Goal: Information Seeking & Learning: Understand process/instructions

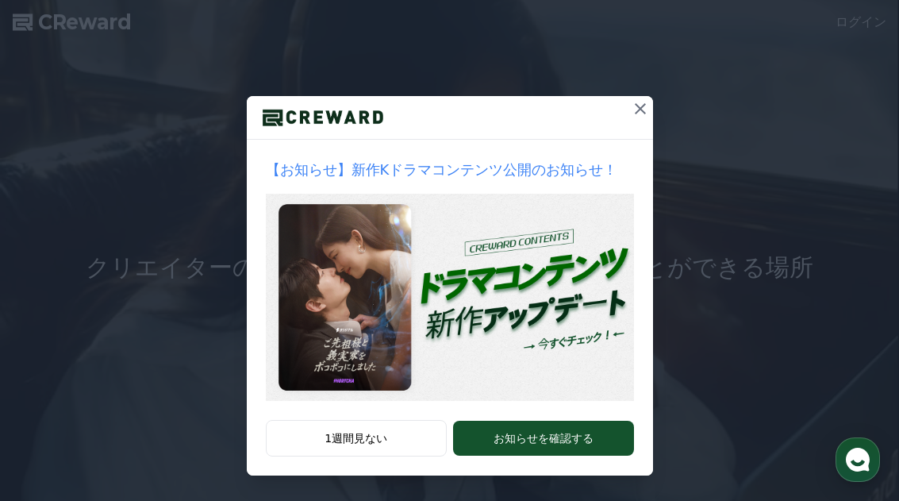
scroll to position [94, 0]
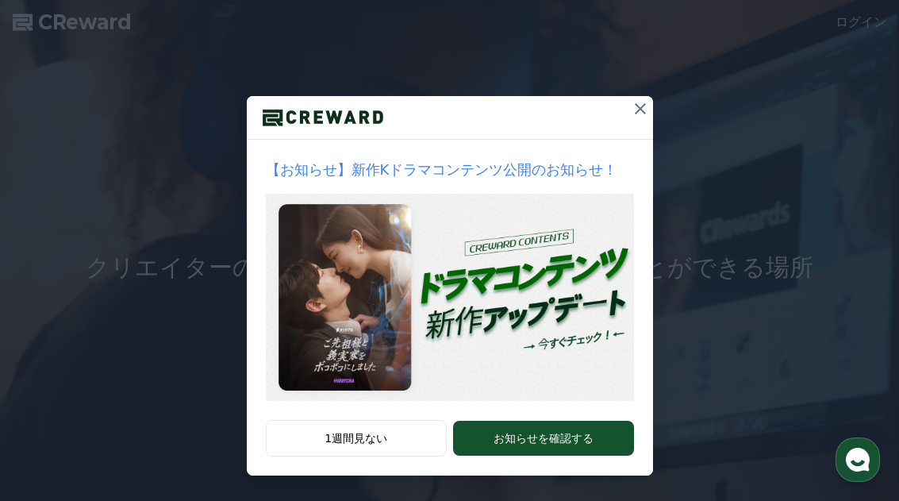
click at [621, 117] on div at bounding box center [450, 118] width 406 height 44
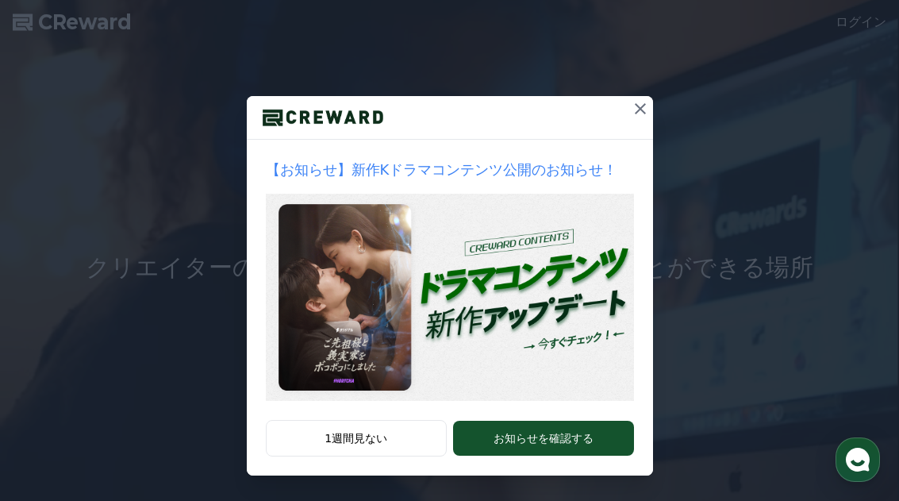
click at [618, 114] on div at bounding box center [450, 118] width 406 height 44
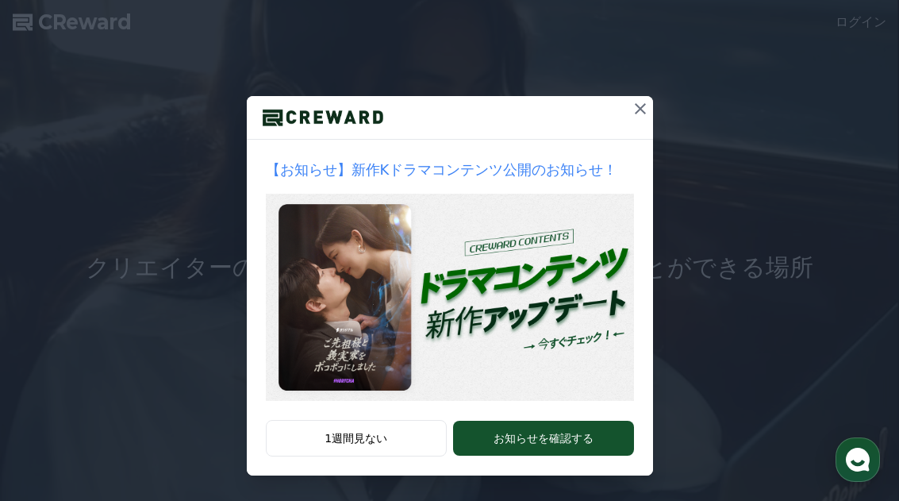
click at [641, 109] on icon at bounding box center [640, 108] width 19 height 19
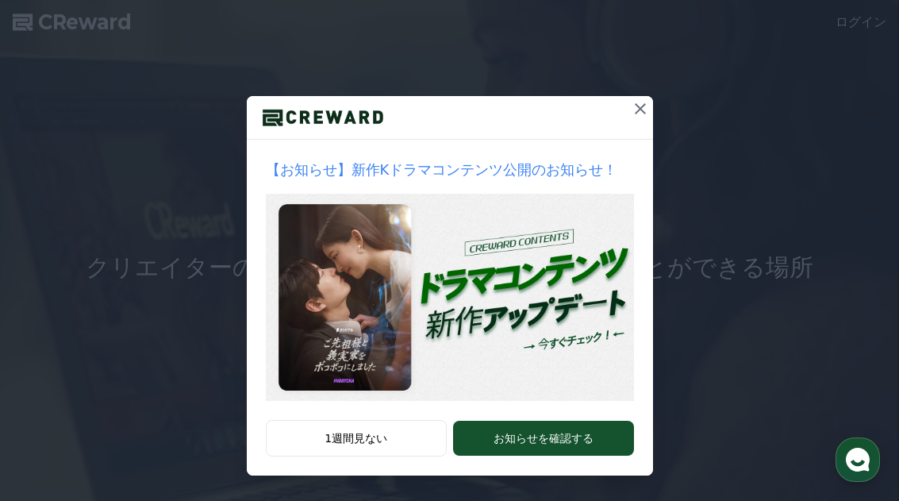
scroll to position [0, 0]
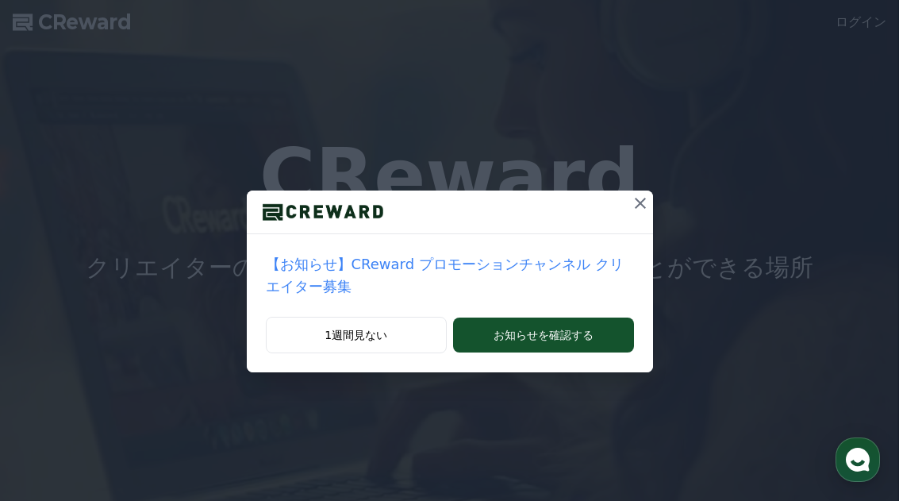
click at [637, 213] on button at bounding box center [640, 202] width 25 height 25
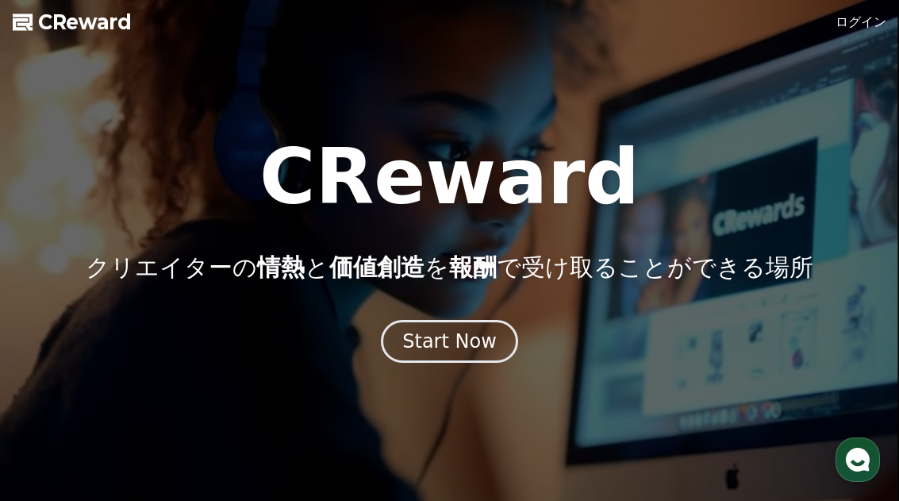
click at [869, 29] on link "ログイン" at bounding box center [861, 22] width 51 height 19
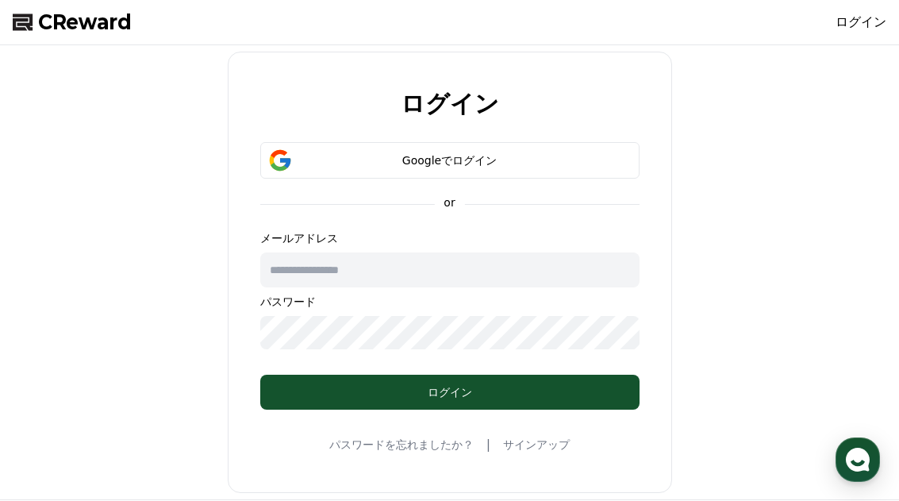
click at [583, 171] on button "Googleでログイン" at bounding box center [449, 160] width 379 height 37
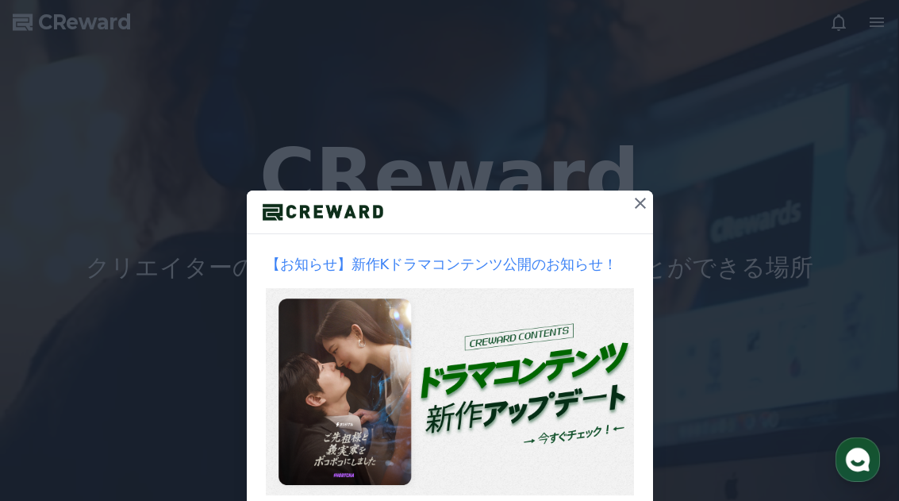
click at [647, 195] on icon at bounding box center [640, 203] width 19 height 19
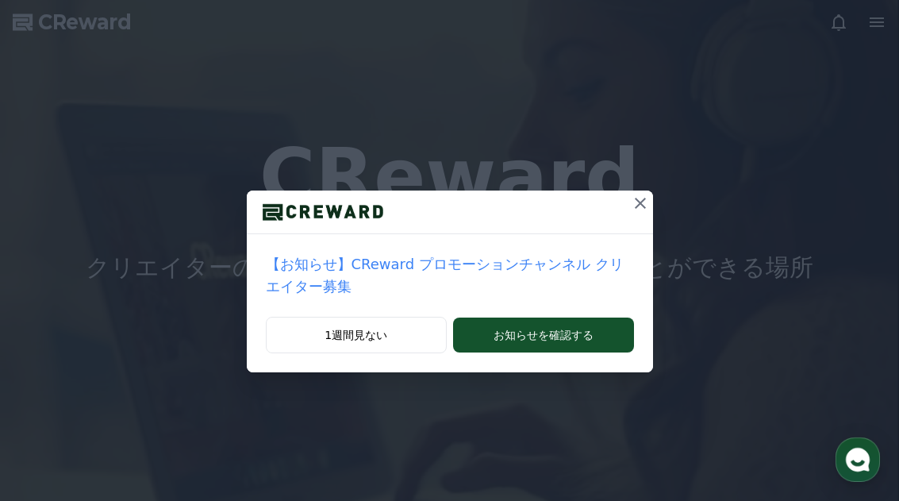
click at [633, 201] on icon at bounding box center [640, 203] width 19 height 19
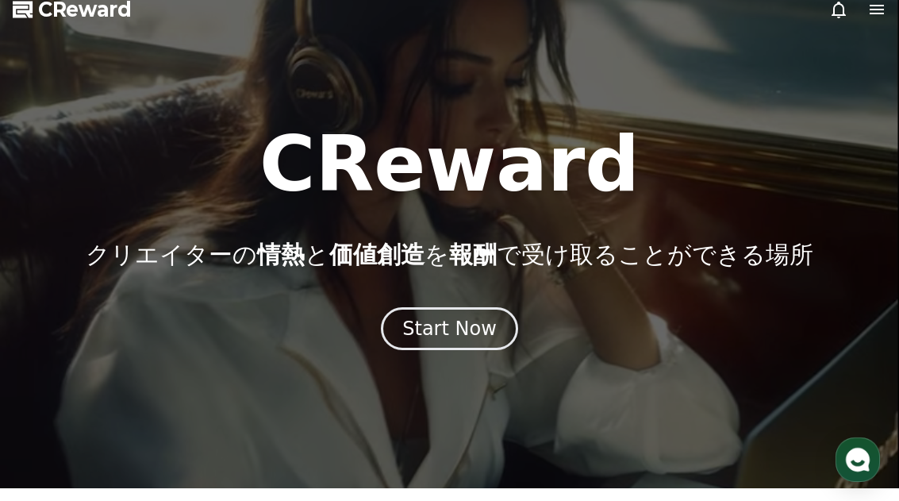
scroll to position [11, 0]
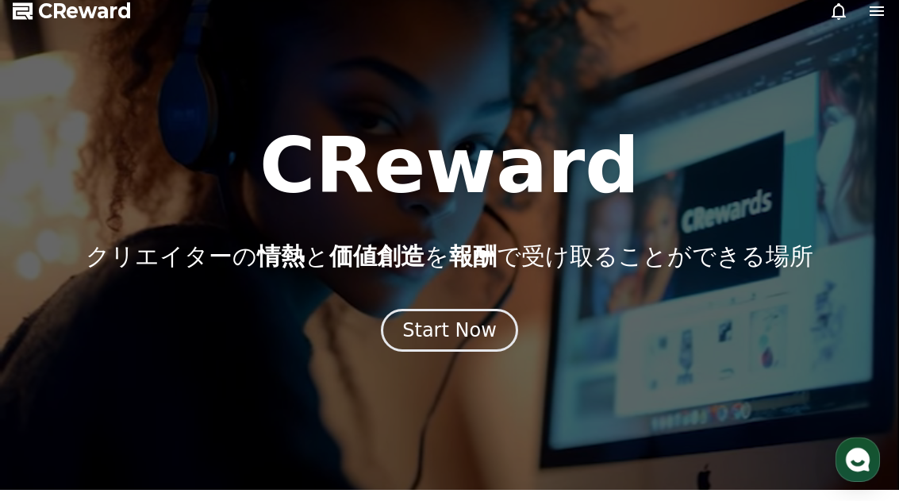
click at [486, 335] on div "Start Now" at bounding box center [449, 329] width 94 height 25
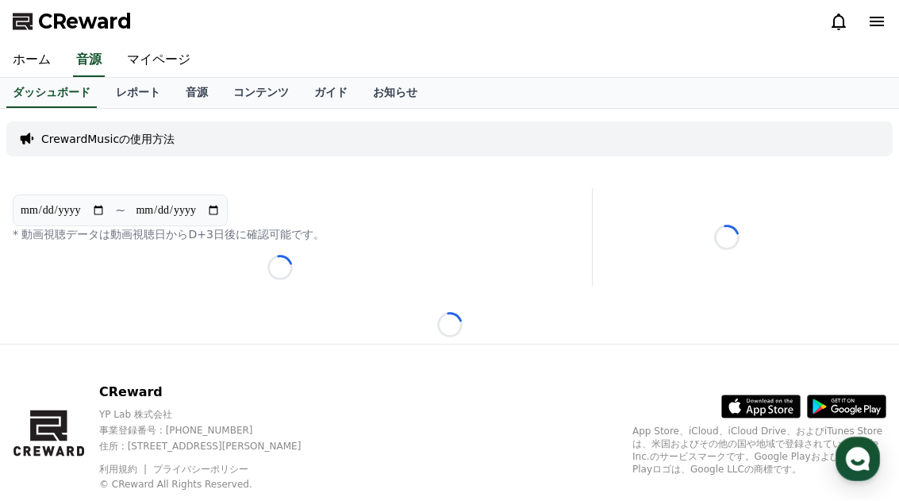
scroll to position [1, 0]
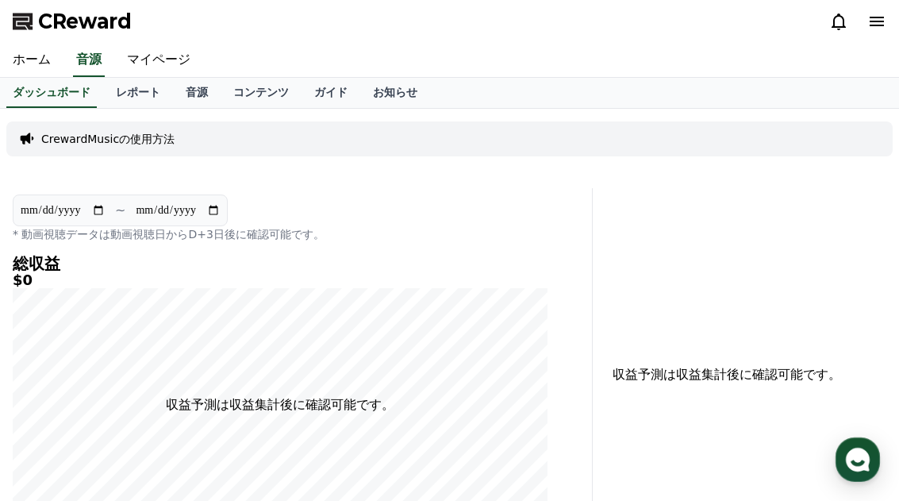
click at [189, 93] on link "音源" at bounding box center [197, 93] width 48 height 30
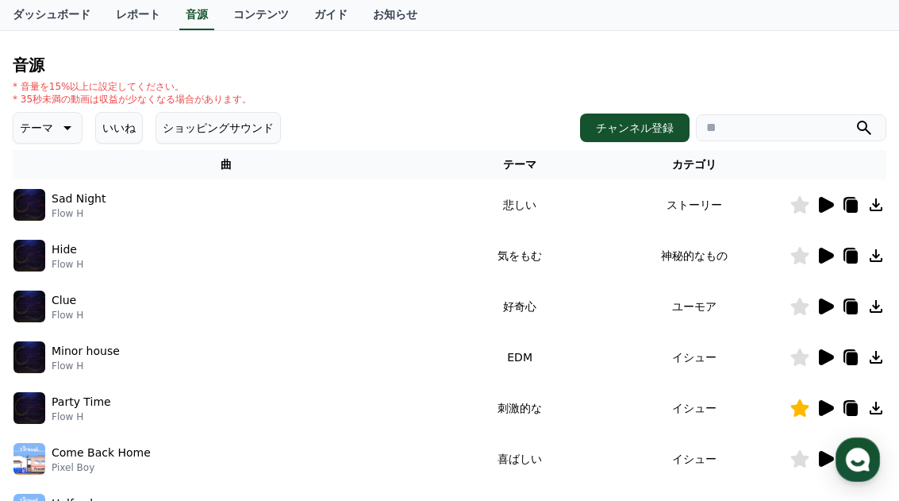
scroll to position [147, 0]
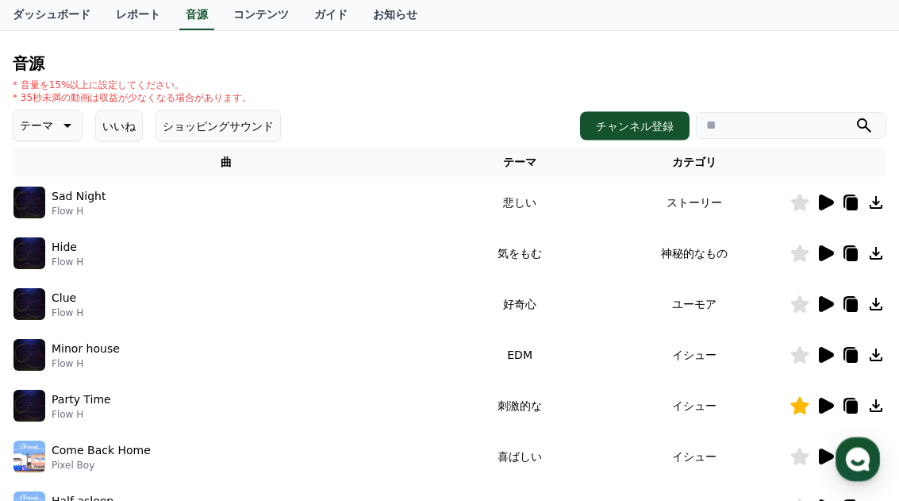
click at [884, 407] on icon at bounding box center [876, 406] width 19 height 19
click at [876, 402] on icon at bounding box center [876, 406] width 13 height 13
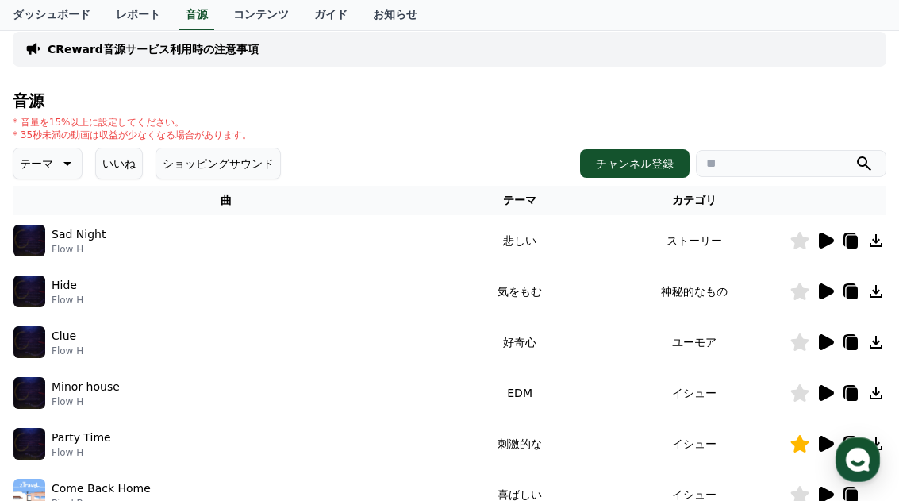
scroll to position [109, 0]
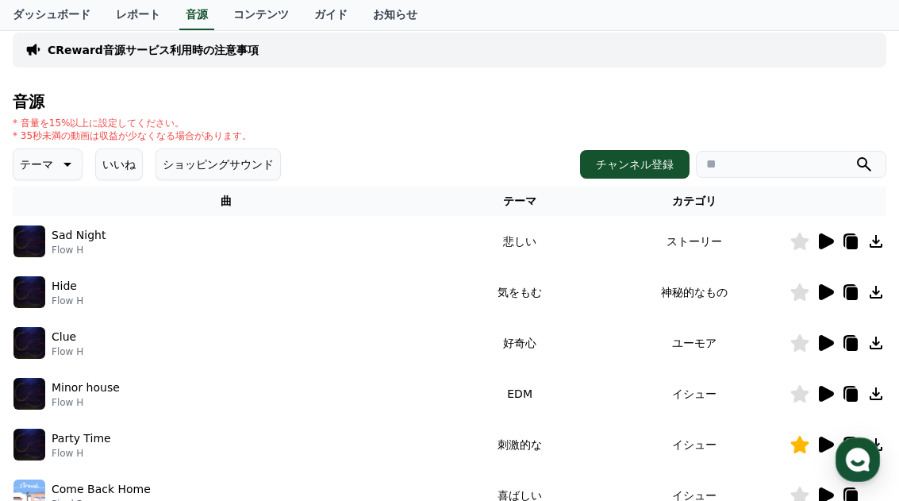
click at [332, 13] on link "ガイド" at bounding box center [331, 15] width 59 height 30
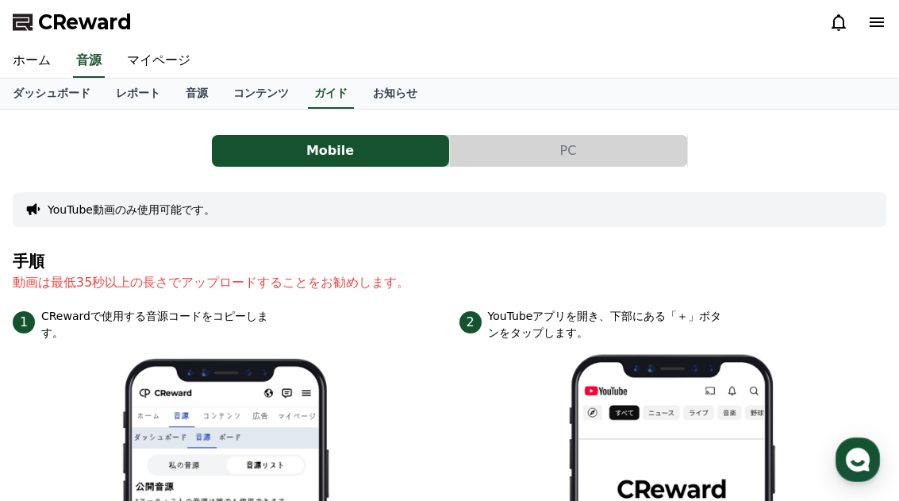
click at [614, 154] on button "PC" at bounding box center [568, 151] width 237 height 32
